Goal: Task Accomplishment & Management: Manage account settings

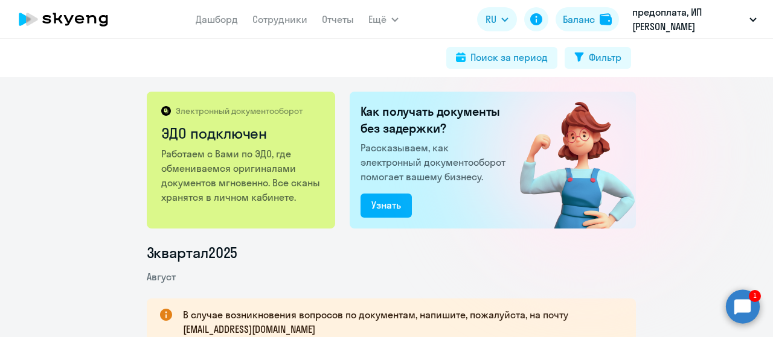
scroll to position [181, 0]
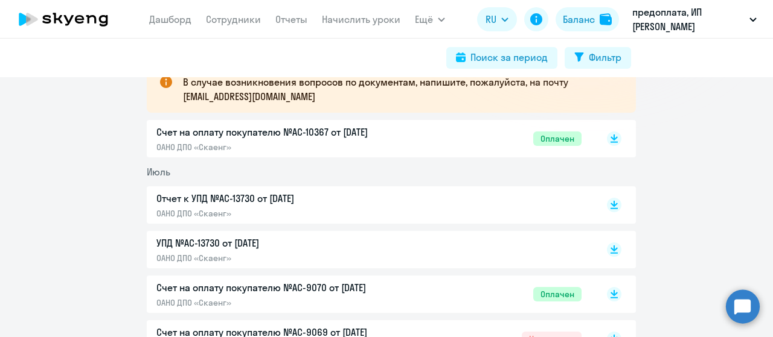
scroll to position [241, 0]
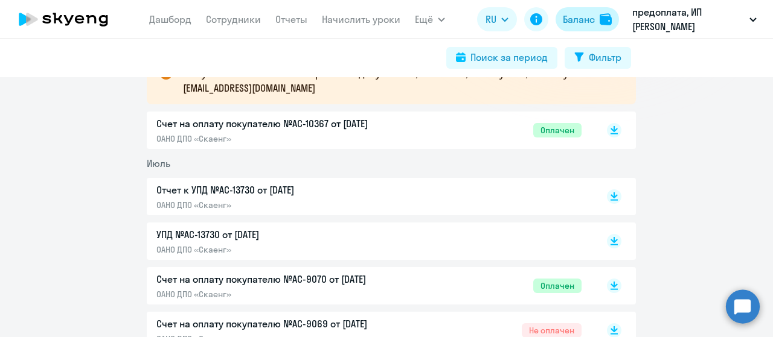
click at [583, 18] on div "Баланс" at bounding box center [579, 19] width 32 height 14
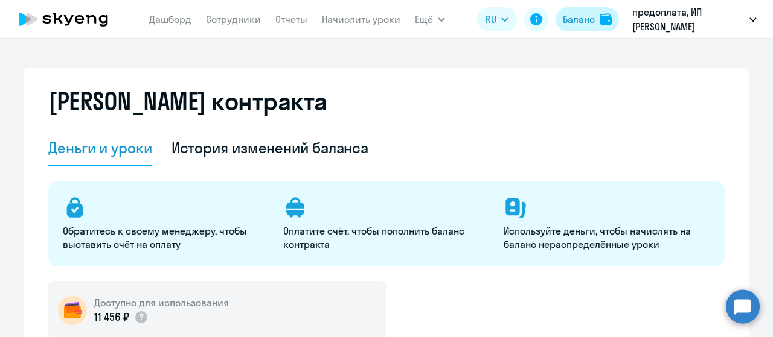
select select "english_adult_not_native_speaker"
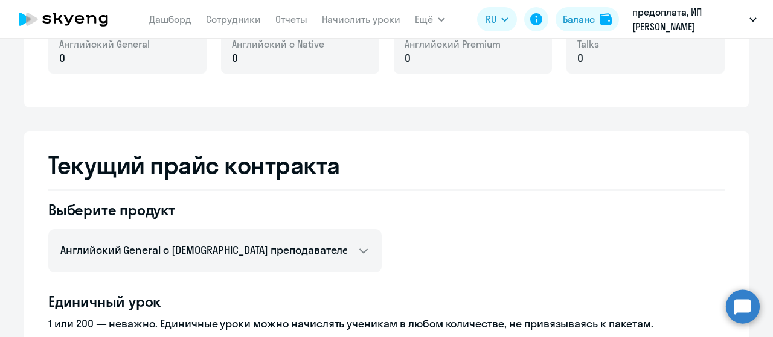
scroll to position [241, 0]
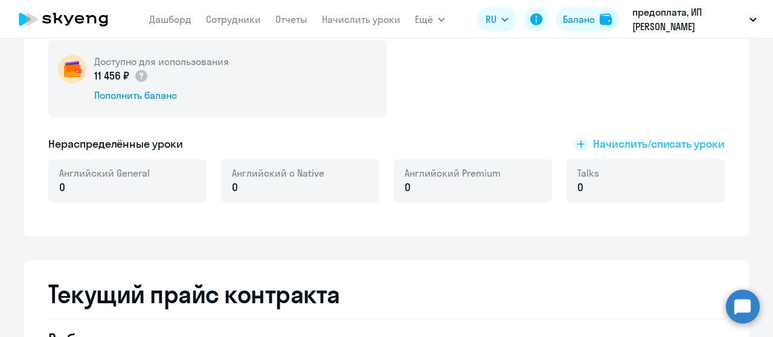
click at [695, 145] on span "Начислить/списать уроки" at bounding box center [659, 144] width 132 height 16
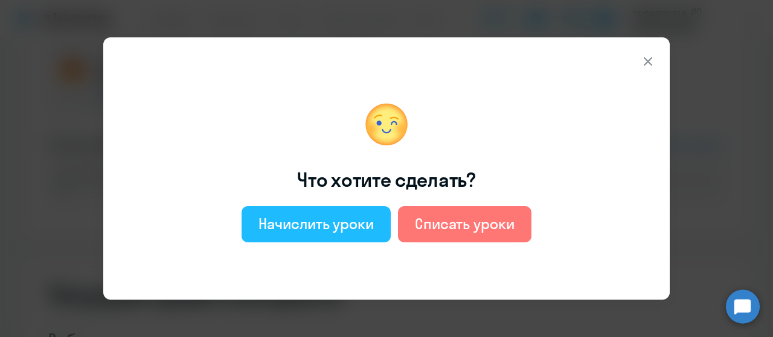
click at [327, 225] on div "Начислить уроки" at bounding box center [315, 223] width 115 height 19
select select "english_adult_not_native_speaker"
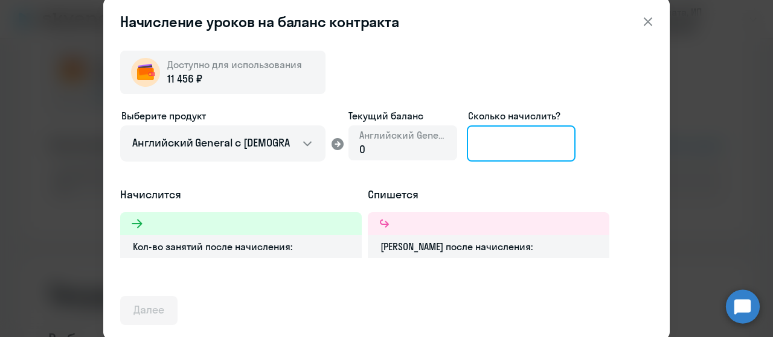
click at [508, 146] on input at bounding box center [521, 144] width 109 height 36
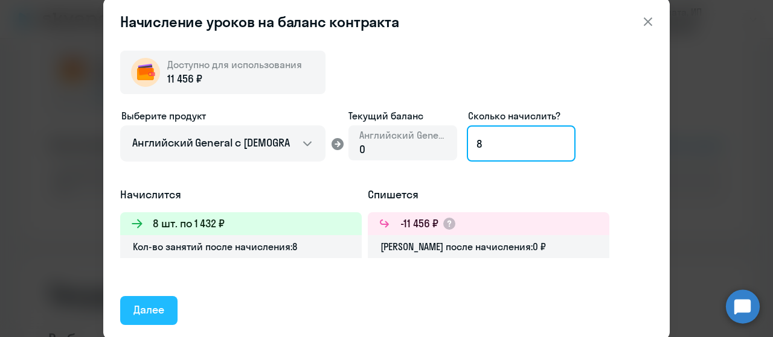
type input "8"
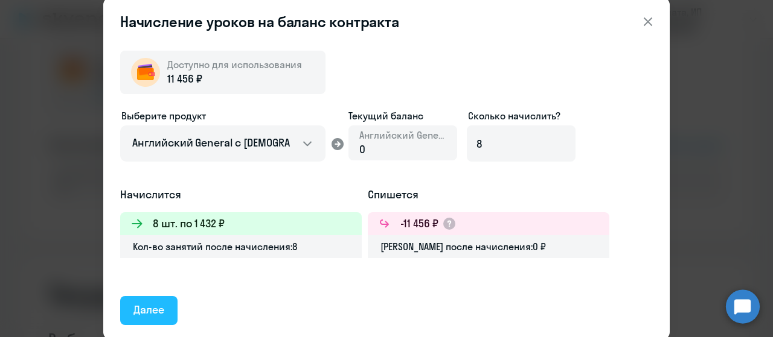
click at [138, 312] on div "Далее" at bounding box center [148, 310] width 31 height 16
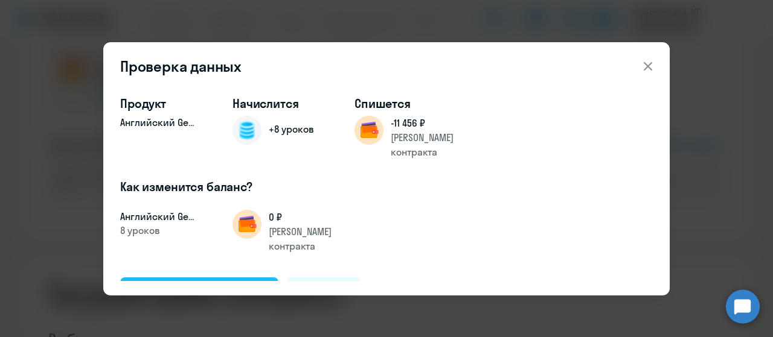
click at [216, 284] on div "Подтвердить и начислить" at bounding box center [199, 292] width 132 height 16
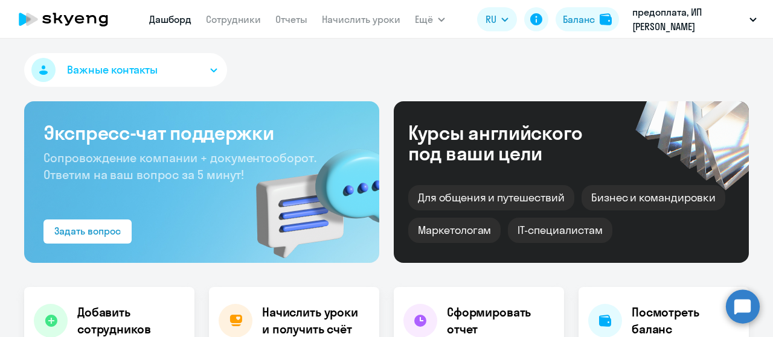
select select "30"
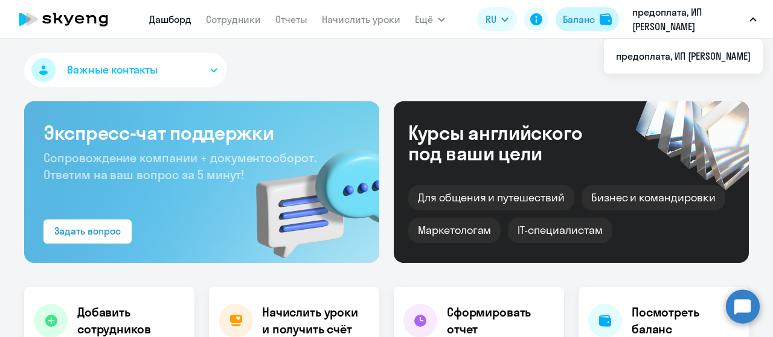
click at [590, 14] on div "Баланс" at bounding box center [579, 19] width 32 height 14
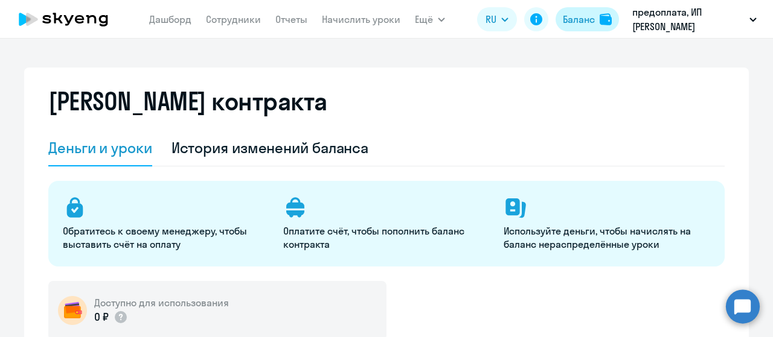
select select "english_adult_not_native_speaker"
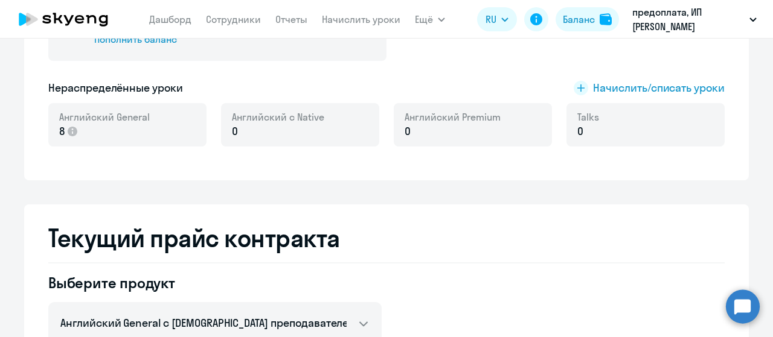
scroll to position [302, 0]
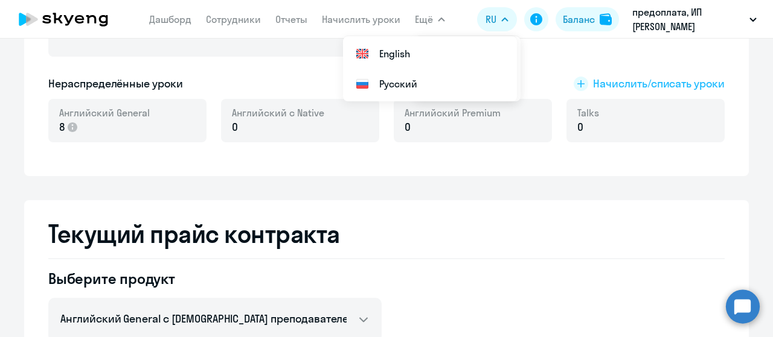
click at [636, 78] on span "Начислить/списать уроки" at bounding box center [659, 84] width 132 height 16
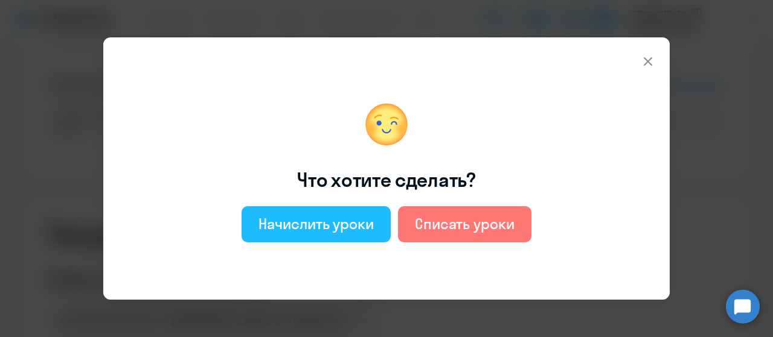
click at [293, 222] on div "Начислить уроки" at bounding box center [315, 223] width 115 height 19
select select "english_adult_not_native_speaker"
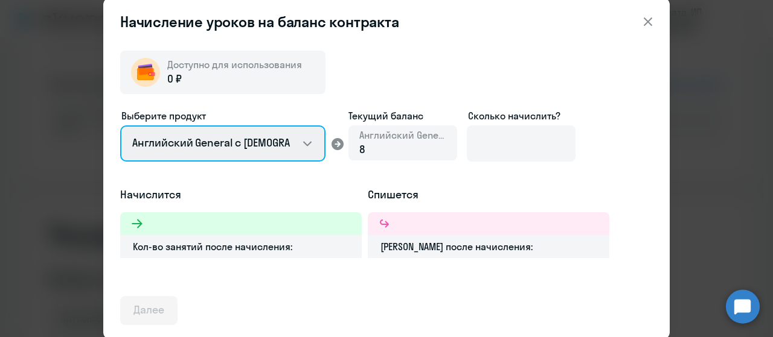
click at [295, 147] on select "Английский General с русскоговорящим преподавателем Английский General с англог…" at bounding box center [222, 144] width 205 height 36
click at [258, 157] on select "Английский General с русскоговорящим преподавателем Английский General с англог…" at bounding box center [222, 144] width 205 height 36
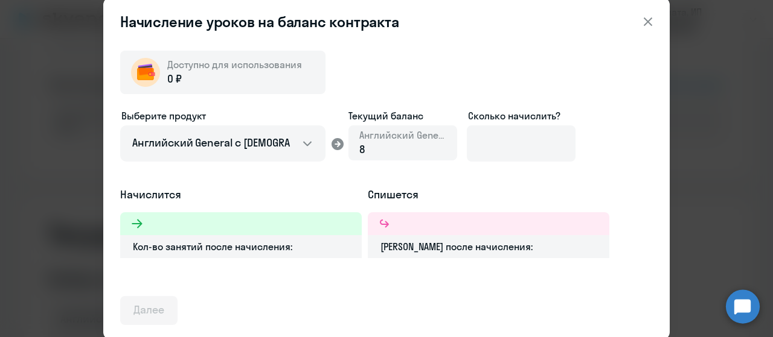
click at [470, 65] on div "Доступно для использования 0 ₽ Выберите продукт Английский General с русскогово…" at bounding box center [386, 183] width 532 height 284
click at [647, 20] on icon at bounding box center [648, 21] width 14 height 14
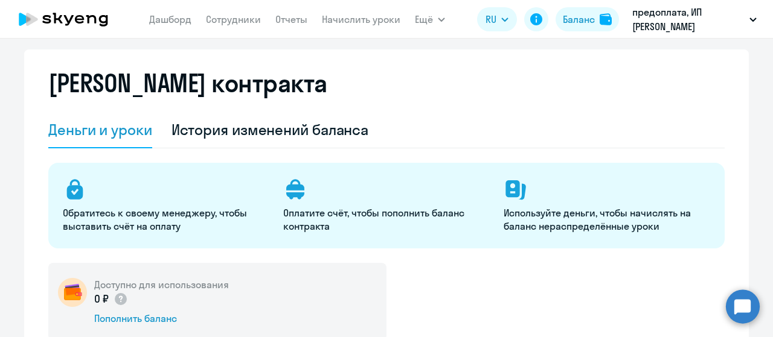
scroll to position [0, 0]
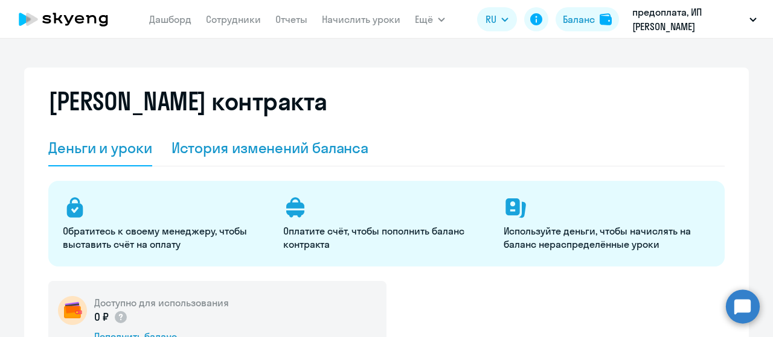
click at [299, 141] on div "История изменений баланса" at bounding box center [269, 147] width 197 height 19
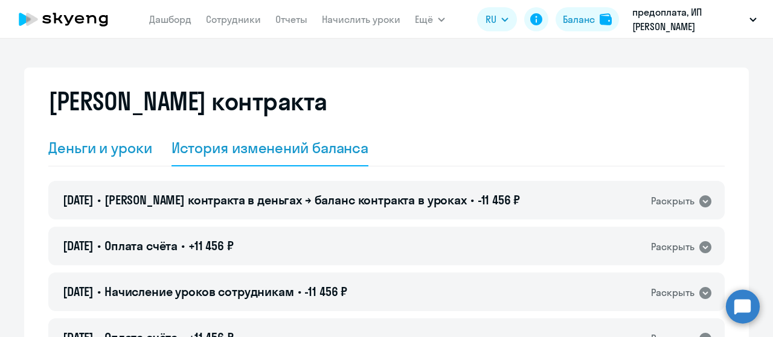
click at [124, 147] on div "Деньги и уроки" at bounding box center [100, 147] width 104 height 19
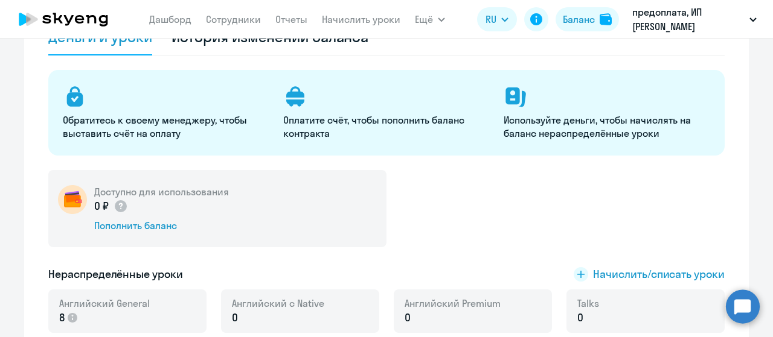
scroll to position [181, 0]
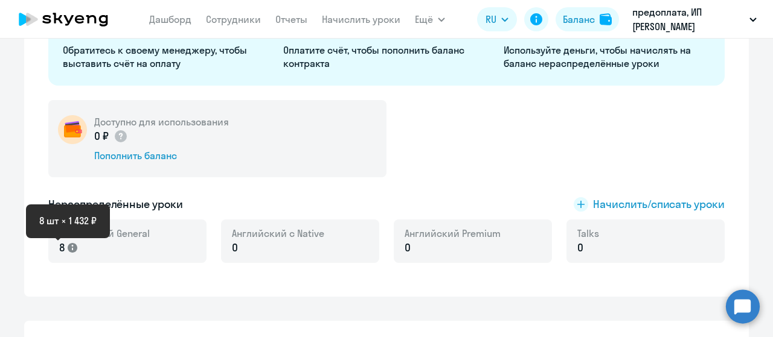
click at [69, 250] on icon at bounding box center [73, 248] width 10 height 10
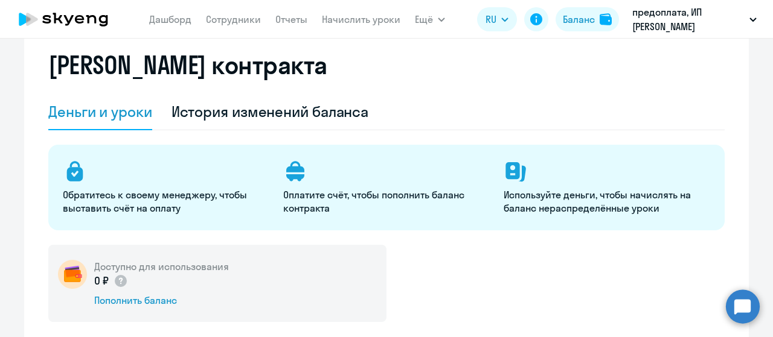
scroll to position [0, 0]
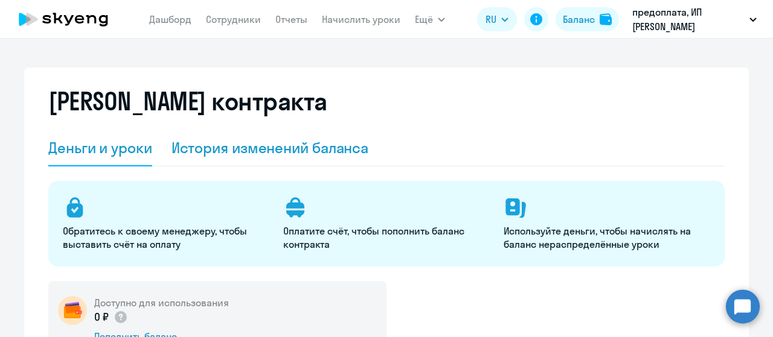
click at [211, 156] on div "История изменений баланса" at bounding box center [269, 147] width 197 height 19
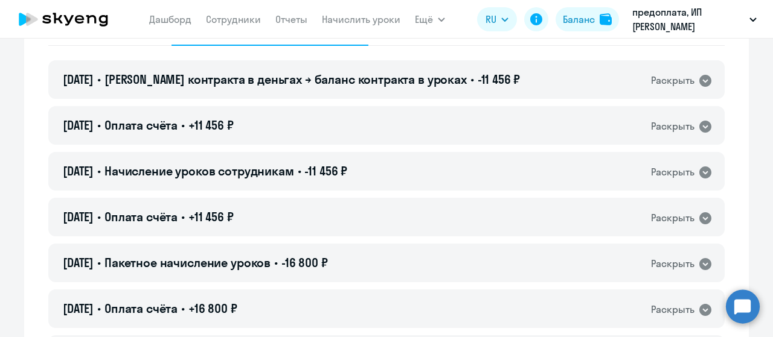
scroll to position [60, 0]
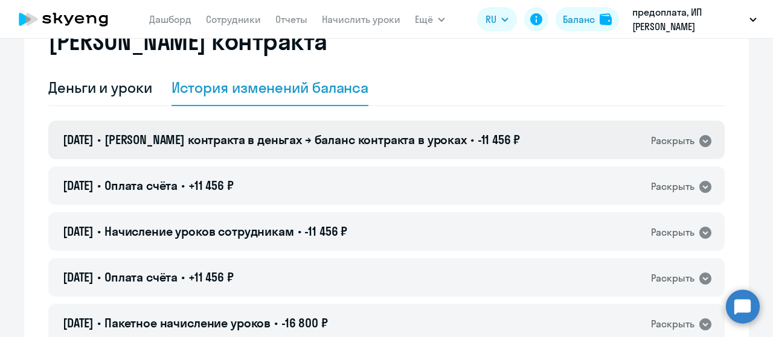
click at [700, 138] on icon at bounding box center [705, 141] width 12 height 12
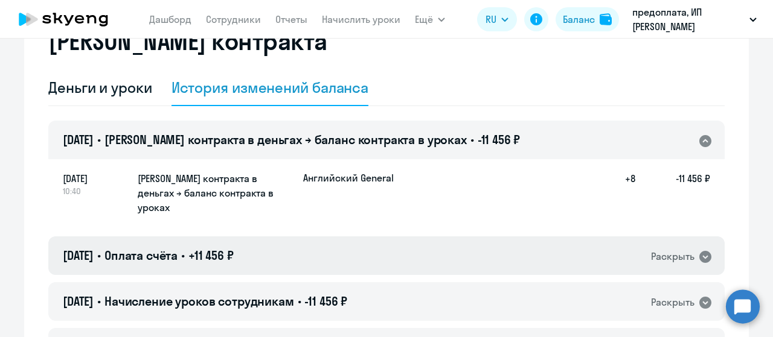
click at [703, 251] on icon at bounding box center [705, 257] width 12 height 12
